Goal: Task Accomplishment & Management: Manage account settings

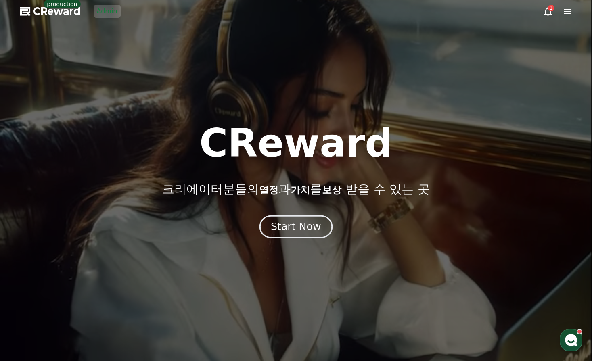
click at [284, 229] on div "Start Now" at bounding box center [296, 227] width 50 height 14
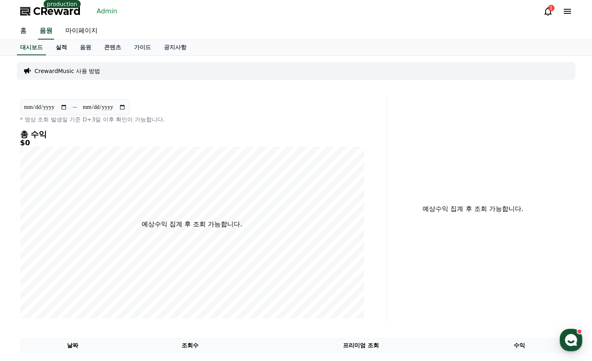
click at [63, 44] on link "실적" at bounding box center [61, 47] width 24 height 15
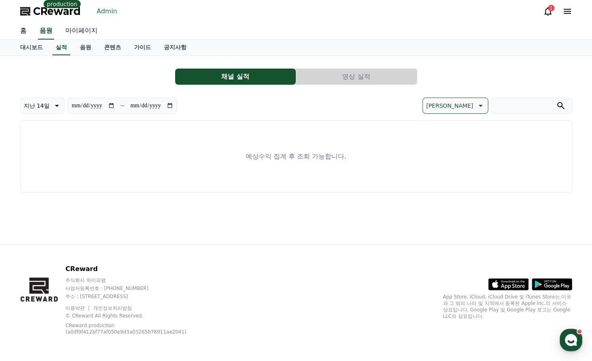
click at [82, 32] on link "마이페이지" at bounding box center [81, 31] width 45 height 17
select select "**********"
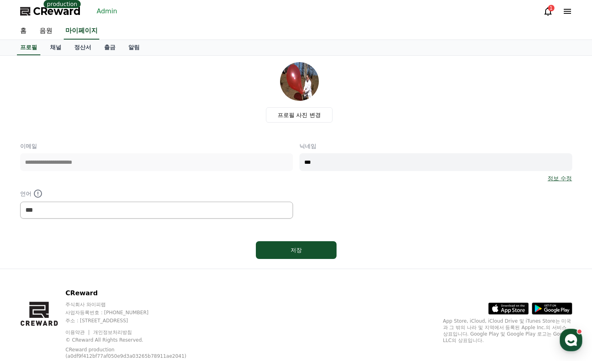
click at [104, 10] on link "Admin" at bounding box center [107, 11] width 27 height 13
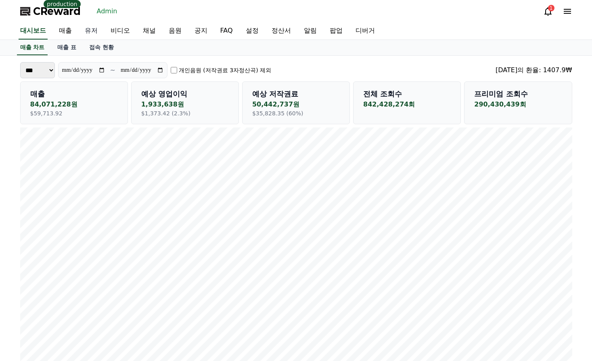
click at [88, 35] on link "유저" at bounding box center [91, 31] width 26 height 17
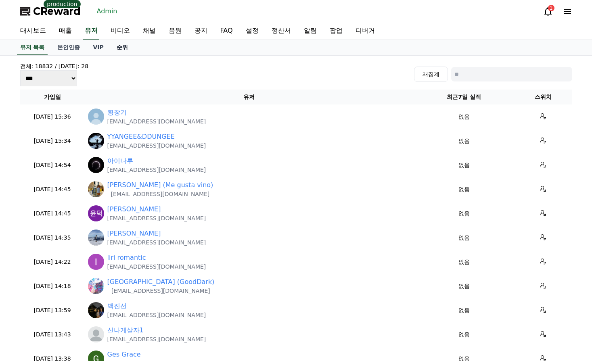
click at [122, 48] on link "순위" at bounding box center [122, 47] width 24 height 15
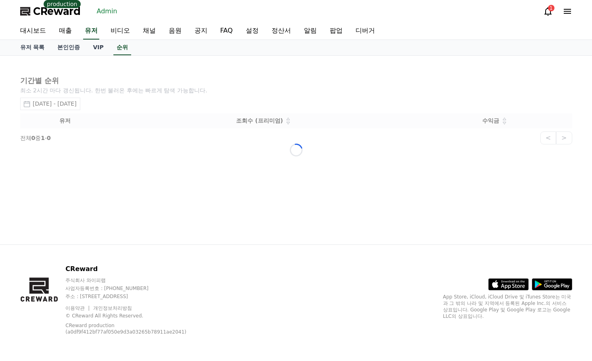
click at [85, 108] on div "Loading..." at bounding box center [296, 150] width 564 height 189
click at [247, 76] on div "Loading..." at bounding box center [296, 150] width 564 height 189
click at [396, 89] on div "Loading..." at bounding box center [296, 150] width 564 height 189
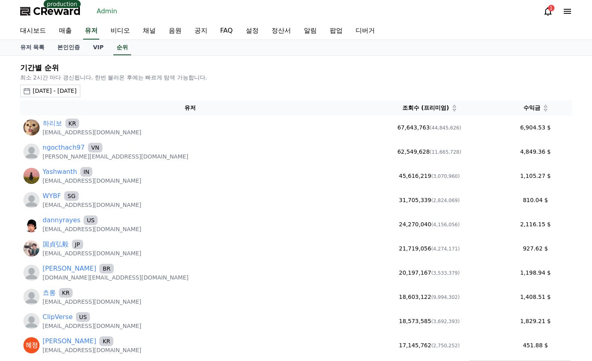
click at [373, 69] on h2 "기간별 순위" at bounding box center [296, 67] width 552 height 11
click at [77, 93] on div "2025-09-05 - 2025-10-05" at bounding box center [55, 91] width 44 height 8
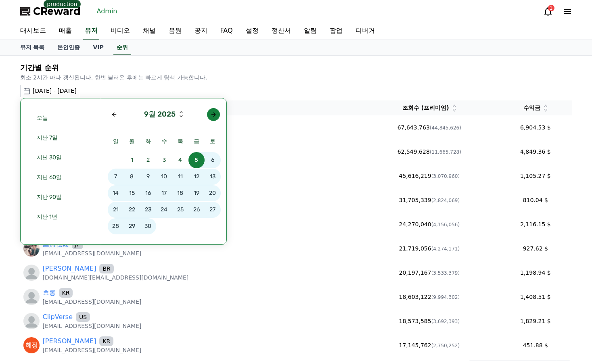
click at [214, 112] on div "Next month" at bounding box center [213, 114] width 6 height 6
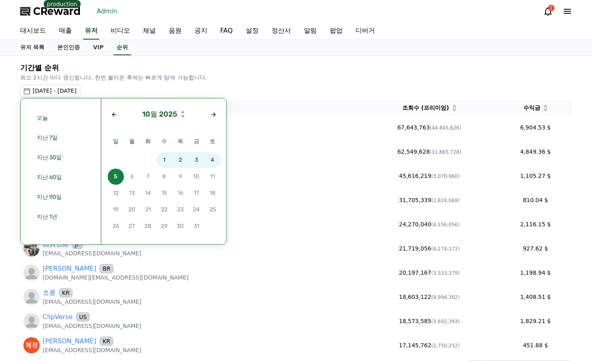
click at [193, 160] on span "3" at bounding box center [196, 160] width 16 height 16
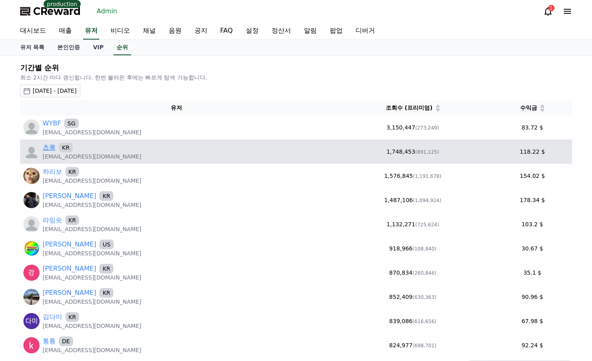
click at [50, 146] on link "쵸롱" at bounding box center [49, 148] width 13 height 10
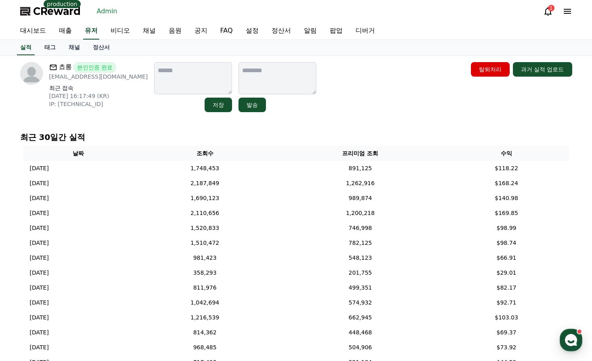
click at [71, 56] on div "쵸롱 본인인증 완료 [EMAIL_ADDRESS][DOMAIN_NAME] 최근 접속 [DATE] 16:17:49 (KR) IP: [TECHNIC…" at bounding box center [296, 240] width 564 height 369
click at [71, 50] on link "채널" at bounding box center [74, 47] width 24 height 15
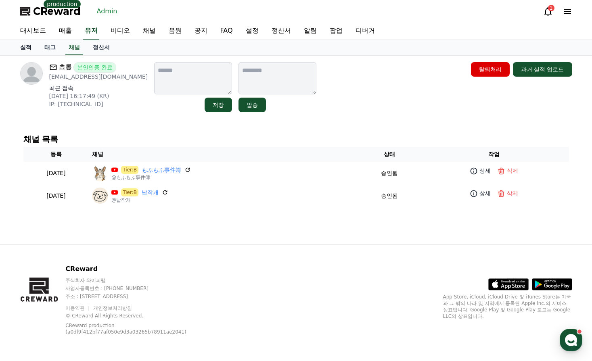
click at [23, 48] on link "실적" at bounding box center [26, 47] width 24 height 15
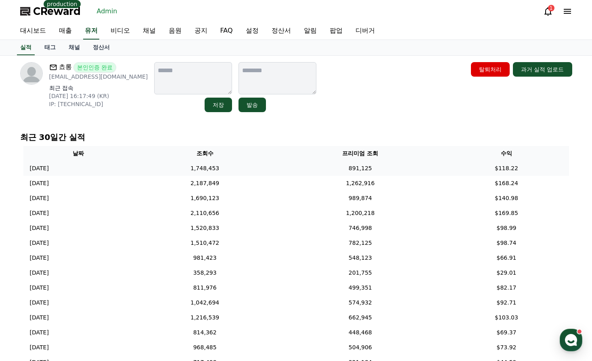
click at [264, 165] on td "1,748,453" at bounding box center [204, 168] width 143 height 15
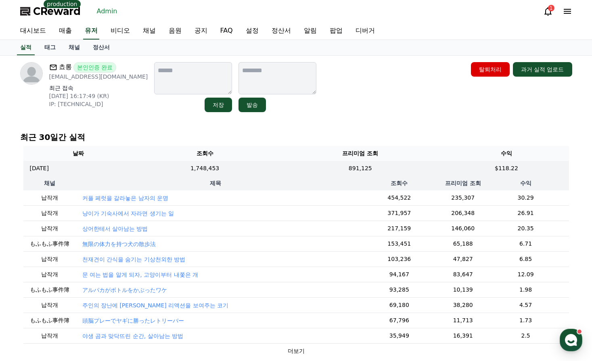
click at [133, 196] on p "커플 페럿을 갈라놓은 남자의 운명" at bounding box center [125, 198] width 86 height 8
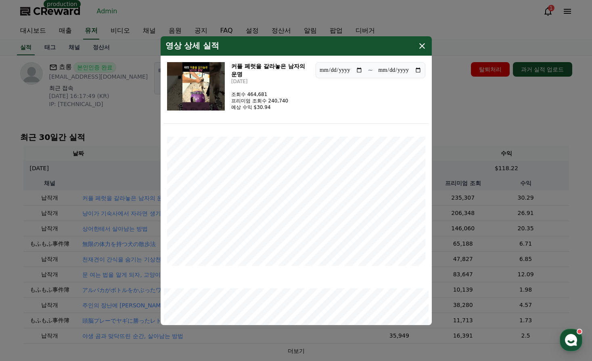
click at [212, 87] on img "modal" at bounding box center [196, 86] width 58 height 48
